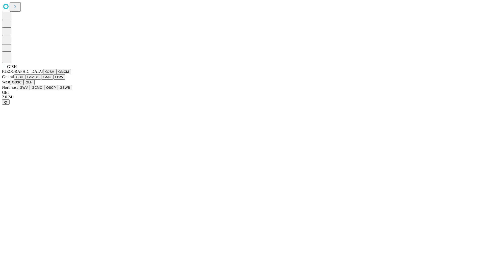
click at [43, 74] on button "GJSH" at bounding box center [49, 71] width 13 height 5
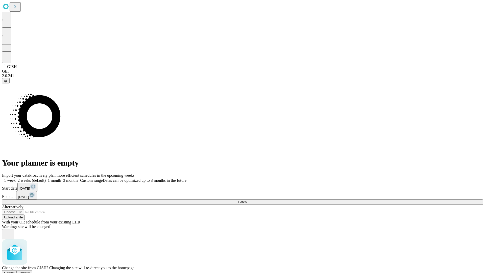
click at [31, 271] on span "Confirm" at bounding box center [25, 273] width 12 height 4
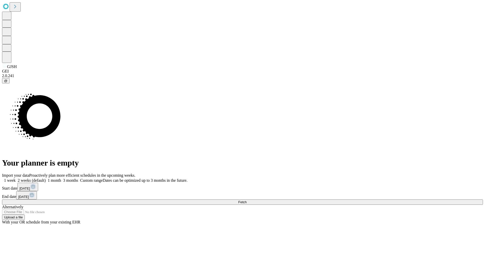
click at [16, 178] on label "1 week" at bounding box center [9, 180] width 14 height 4
click at [246, 200] on span "Fetch" at bounding box center [242, 202] width 8 height 4
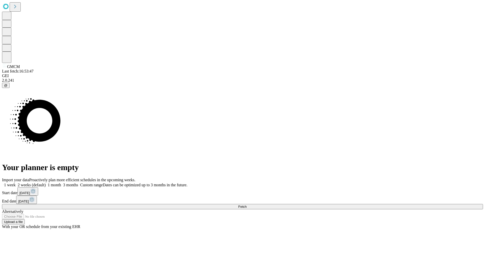
click at [16, 182] on label "1 week" at bounding box center [9, 184] width 14 height 4
click at [246, 204] on span "Fetch" at bounding box center [242, 206] width 8 height 4
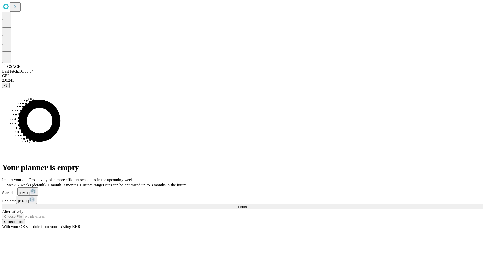
click at [246, 204] on span "Fetch" at bounding box center [242, 206] width 8 height 4
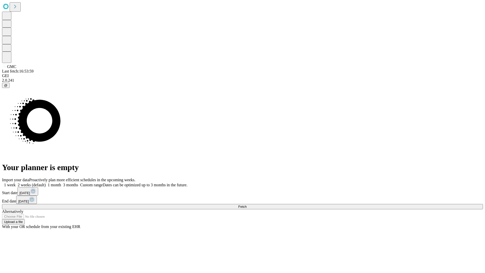
click at [16, 182] on label "1 week" at bounding box center [9, 184] width 14 height 4
click at [246, 204] on span "Fetch" at bounding box center [242, 206] width 8 height 4
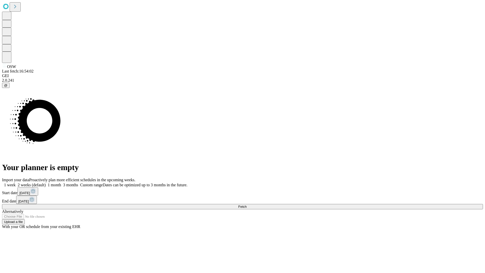
click at [246, 204] on span "Fetch" at bounding box center [242, 206] width 8 height 4
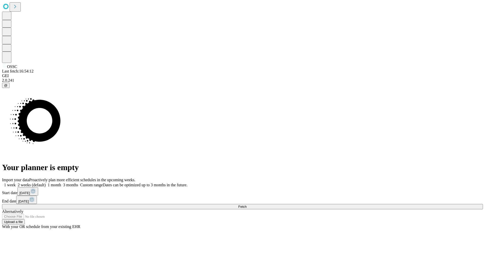
click at [16, 182] on label "1 week" at bounding box center [9, 184] width 14 height 4
click at [246, 204] on span "Fetch" at bounding box center [242, 206] width 8 height 4
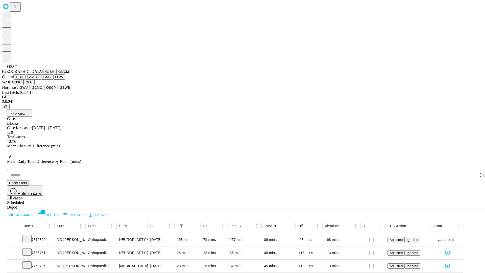
click at [34, 85] on button "GLH" at bounding box center [28, 81] width 11 height 5
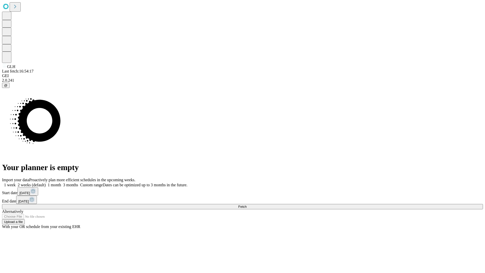
click at [16, 182] on label "1 week" at bounding box center [9, 184] width 14 height 4
click at [246, 204] on span "Fetch" at bounding box center [242, 206] width 8 height 4
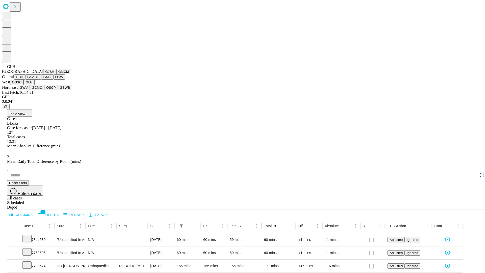
click at [30, 90] on button "GWV" at bounding box center [24, 87] width 12 height 5
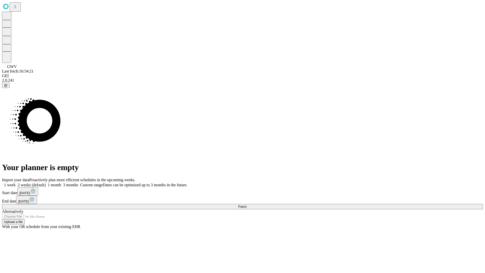
click at [16, 182] on label "1 week" at bounding box center [9, 184] width 14 height 4
click at [246, 204] on span "Fetch" at bounding box center [242, 206] width 8 height 4
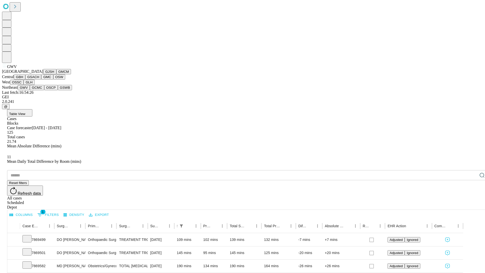
click at [39, 90] on button "GCMC" at bounding box center [37, 87] width 14 height 5
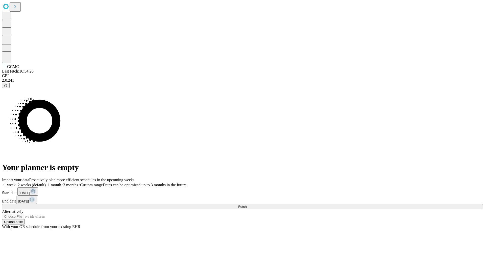
click at [16, 182] on label "1 week" at bounding box center [9, 184] width 14 height 4
click at [246, 204] on span "Fetch" at bounding box center [242, 206] width 8 height 4
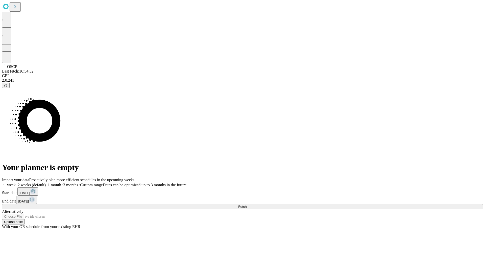
click at [246, 204] on span "Fetch" at bounding box center [242, 206] width 8 height 4
